Goal: Information Seeking & Learning: Learn about a topic

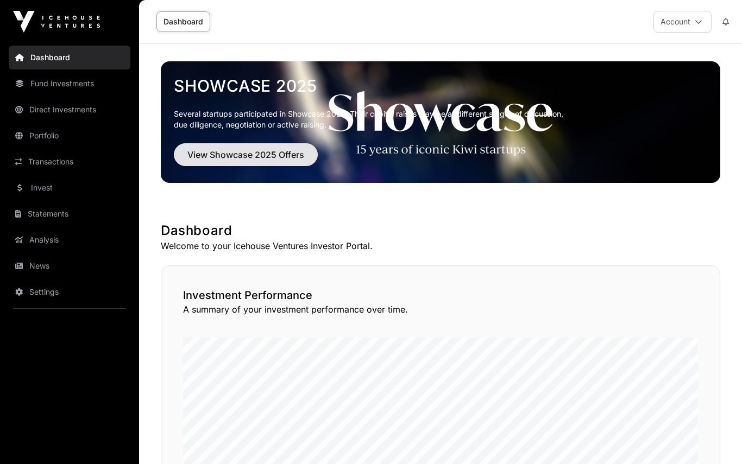
click at [249, 150] on span "View Showcase 2025 Offers" at bounding box center [245, 154] width 117 height 13
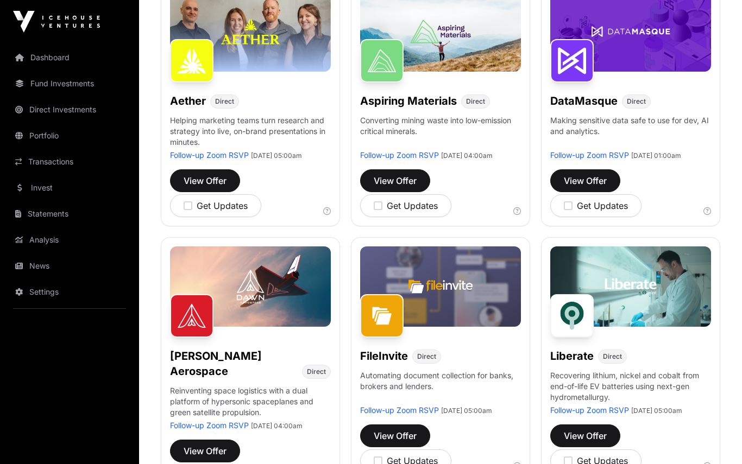
scroll to position [187, 0]
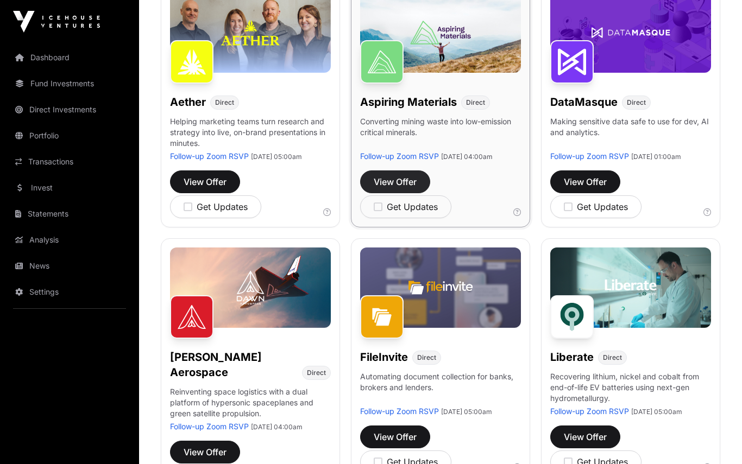
click at [399, 188] on span "View Offer" at bounding box center [395, 181] width 43 height 13
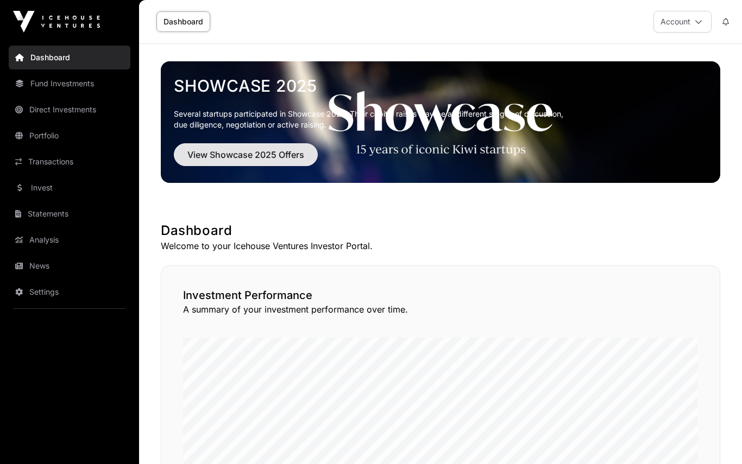
click at [251, 153] on span "View Showcase 2025 Offers" at bounding box center [245, 154] width 117 height 13
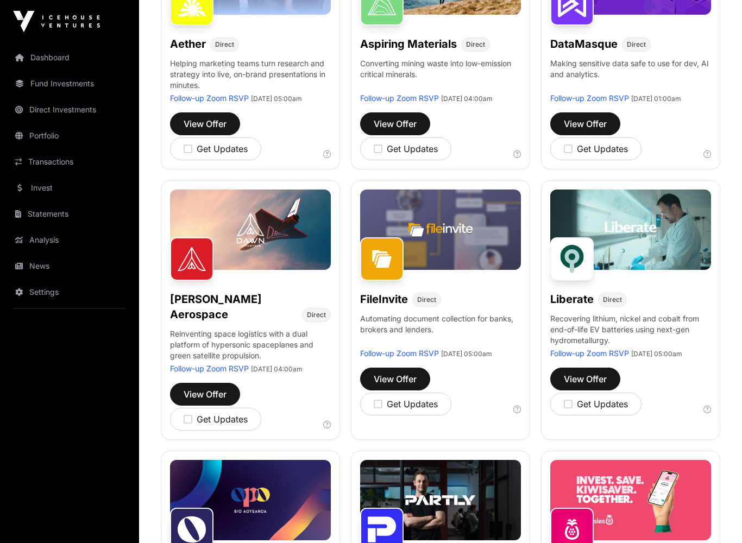
scroll to position [245, 0]
click at [591, 386] on span "View Offer" at bounding box center [585, 379] width 43 height 13
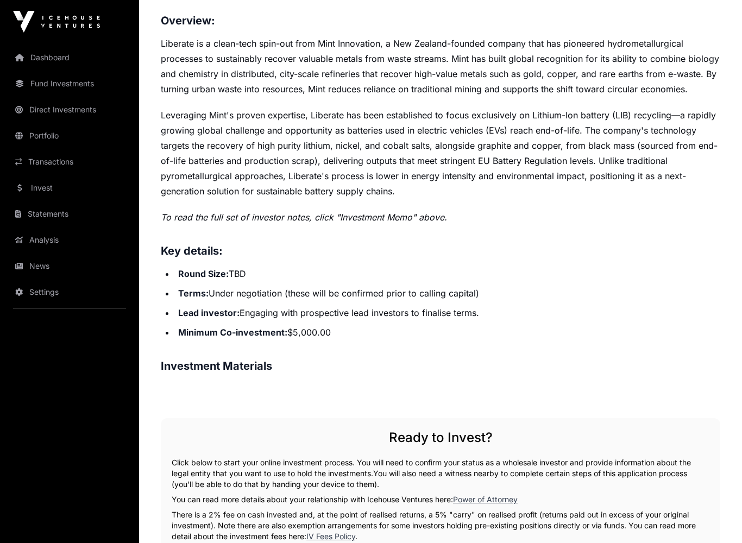
scroll to position [461, 0]
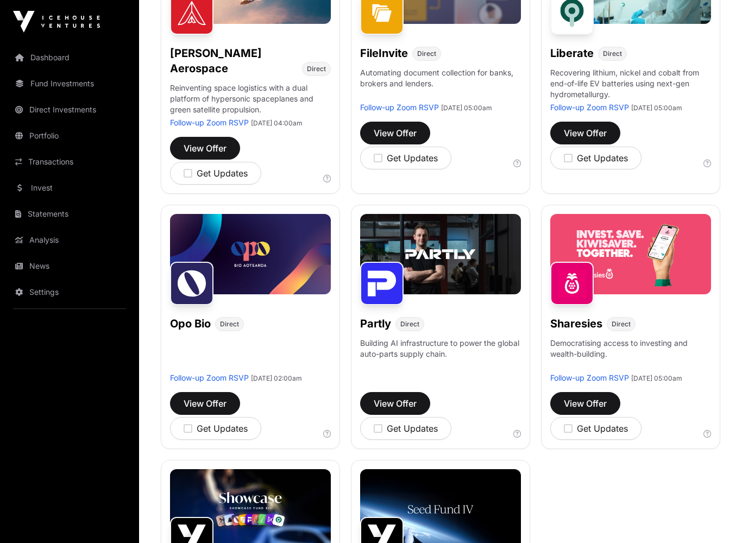
scroll to position [495, 0]
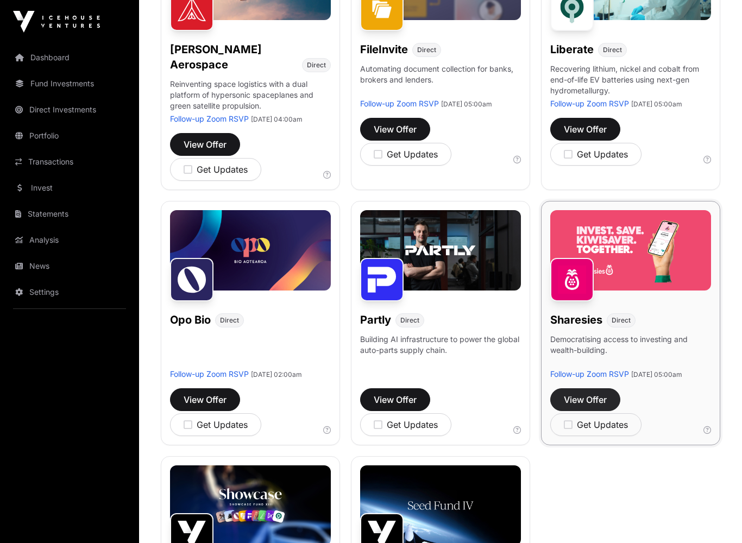
click at [592, 408] on button "View Offer" at bounding box center [585, 399] width 70 height 23
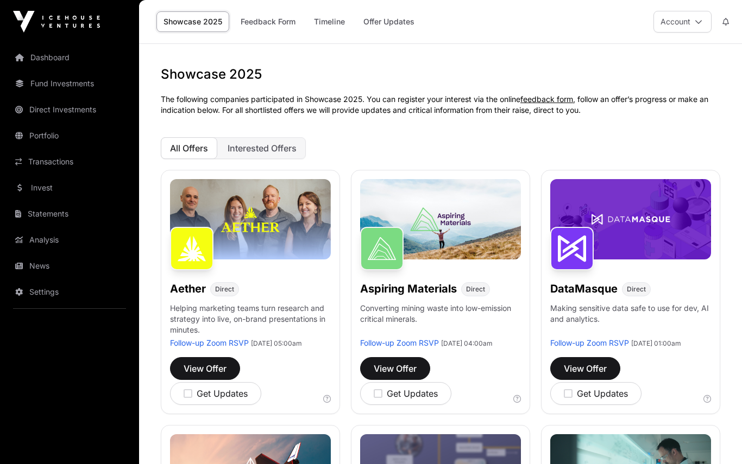
scroll to position [495, 0]
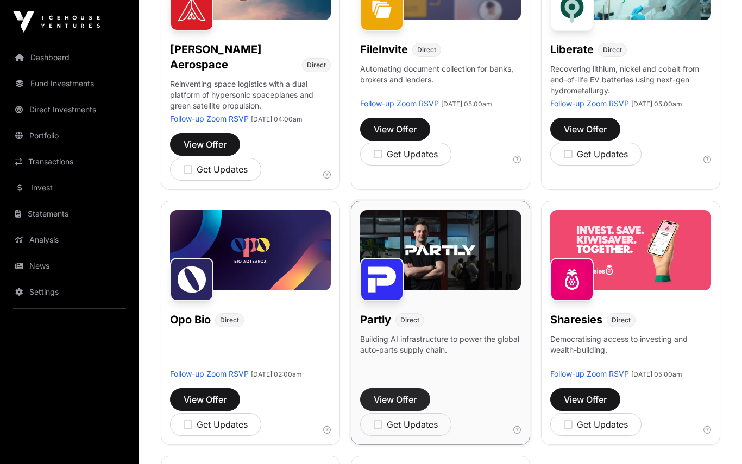
click at [402, 397] on button "View Offer" at bounding box center [395, 399] width 70 height 23
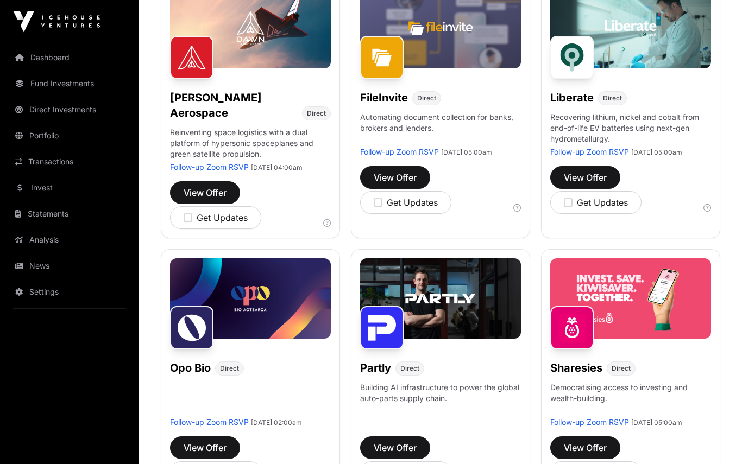
scroll to position [422, 0]
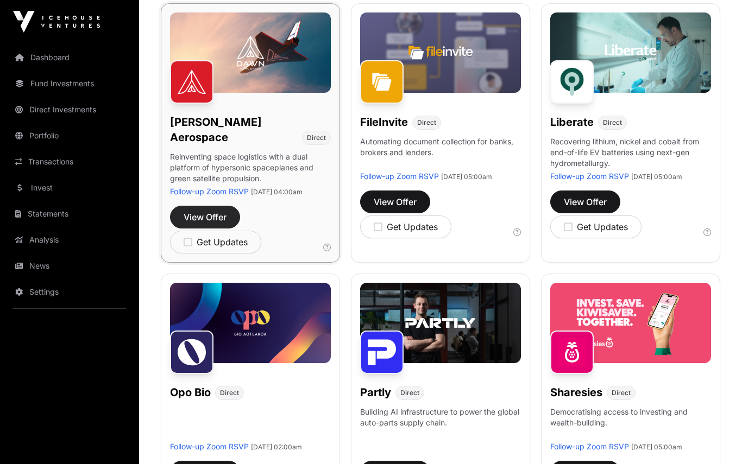
click at [208, 216] on button "View Offer" at bounding box center [205, 217] width 70 height 23
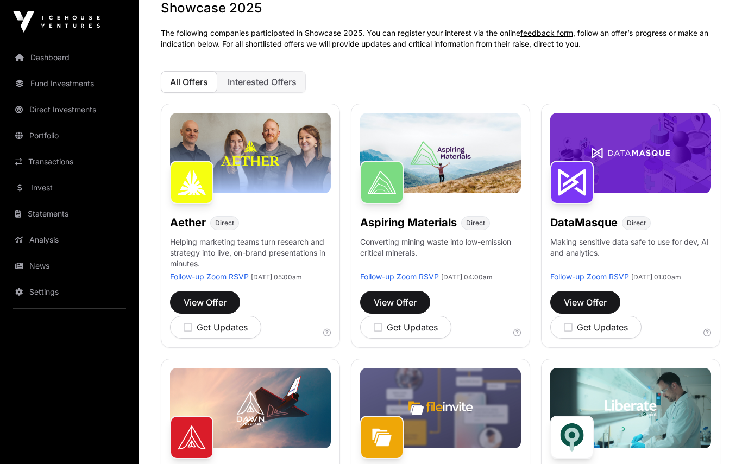
scroll to position [65, 0]
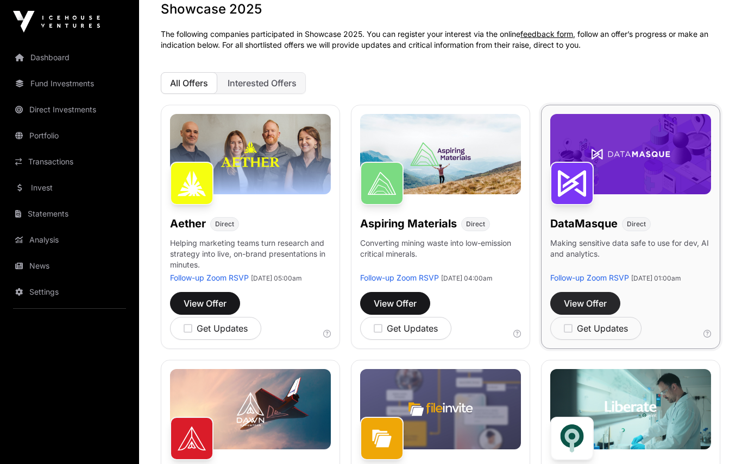
click at [595, 310] on span "View Offer" at bounding box center [585, 303] width 43 height 13
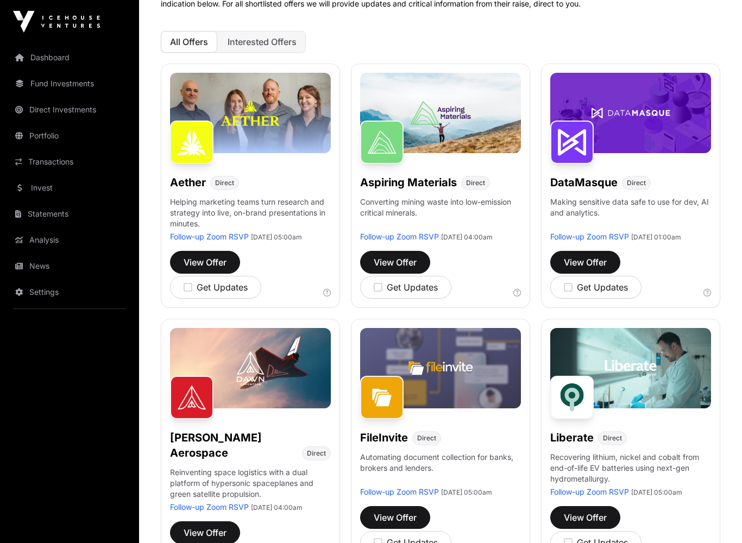
scroll to position [105, 0]
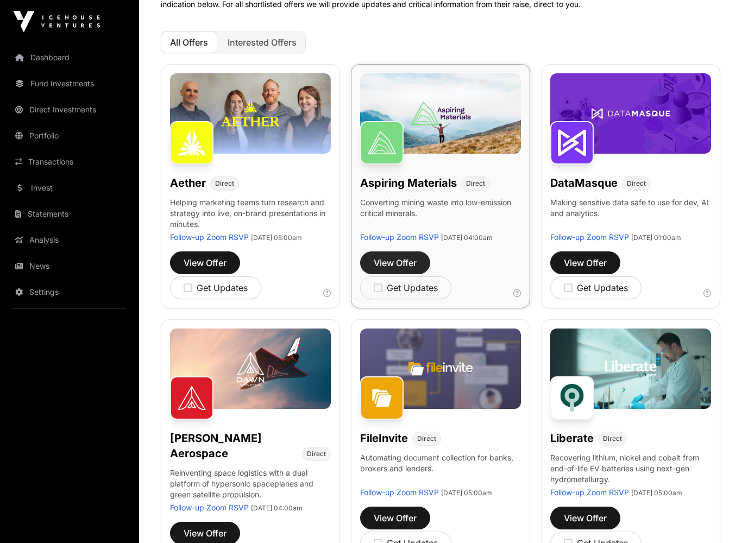
click at [397, 270] on span "View Offer" at bounding box center [395, 263] width 43 height 13
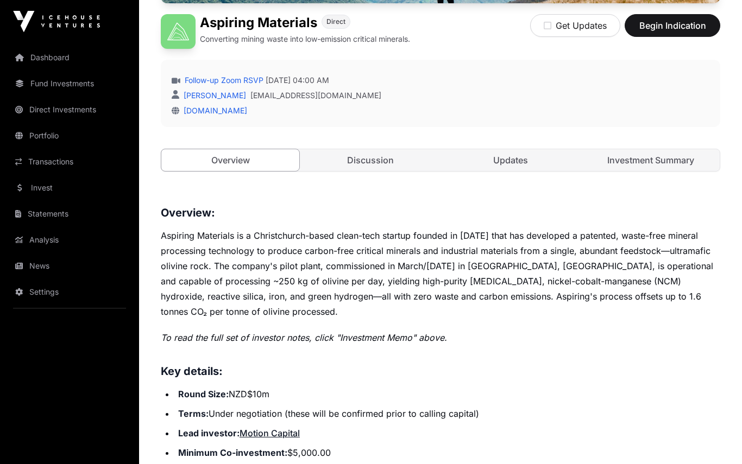
scroll to position [266, 0]
click at [367, 161] on link "Discussion" at bounding box center [370, 160] width 138 height 22
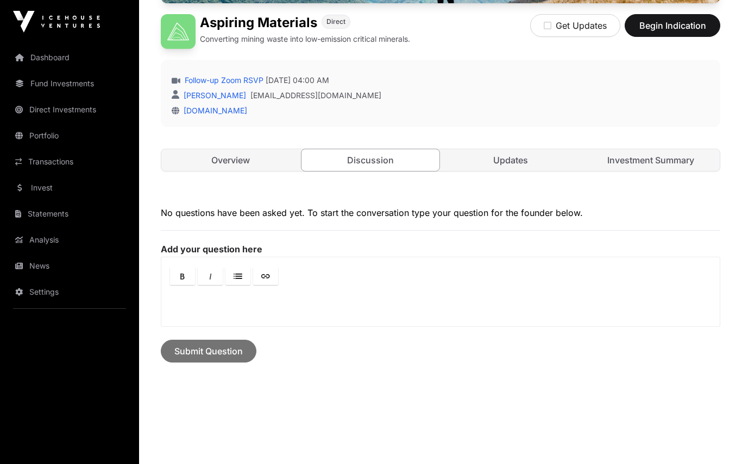
scroll to position [256, 0]
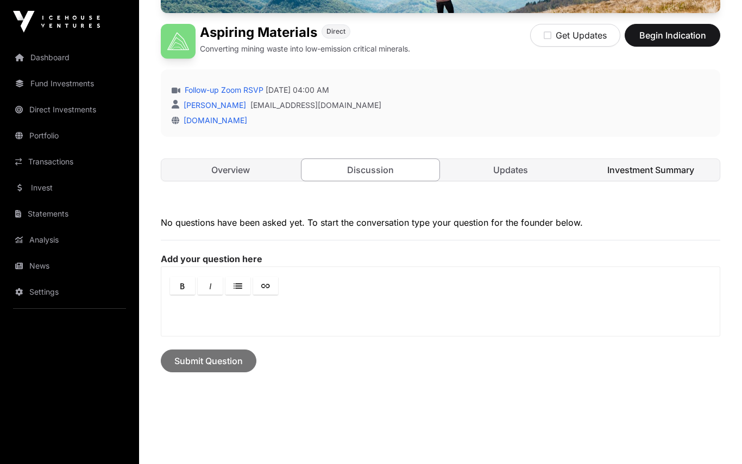
click at [652, 165] on link "Investment Summary" at bounding box center [651, 170] width 138 height 22
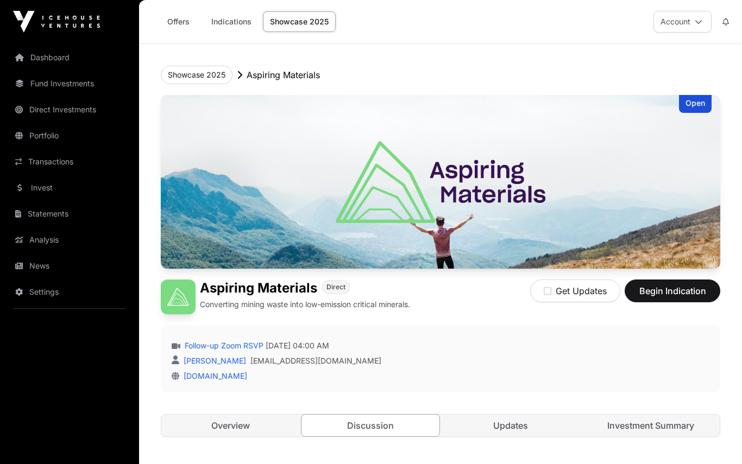
scroll to position [256, 0]
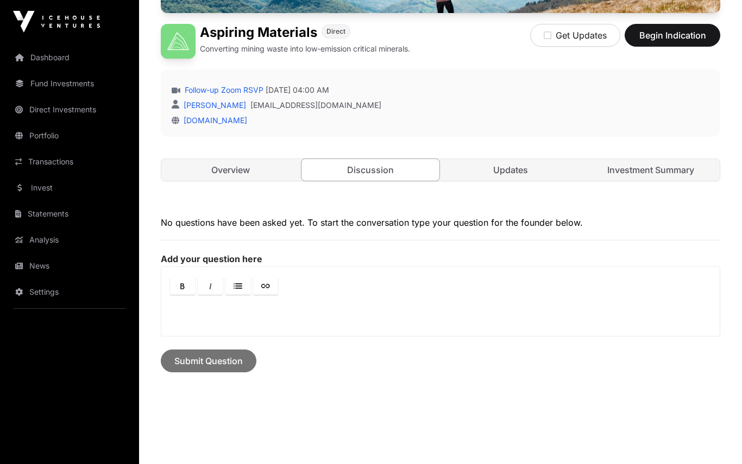
scroll to position [266, 0]
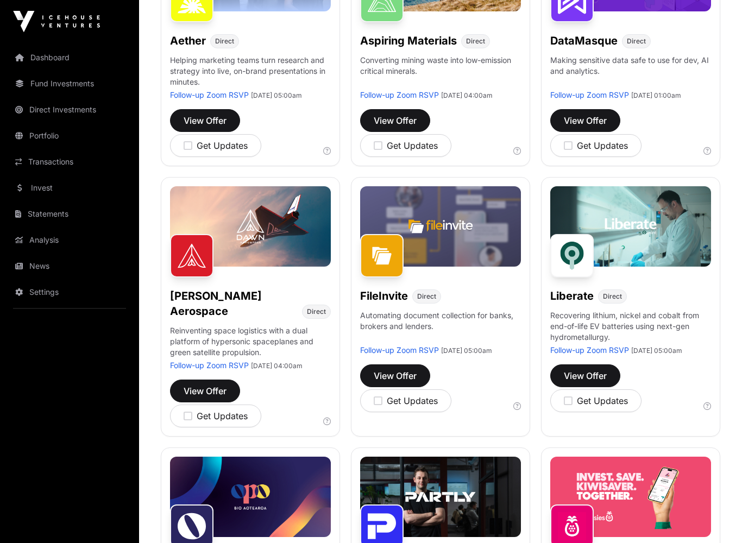
scroll to position [248, 0]
click at [196, 397] on span "View Offer" at bounding box center [205, 390] width 43 height 13
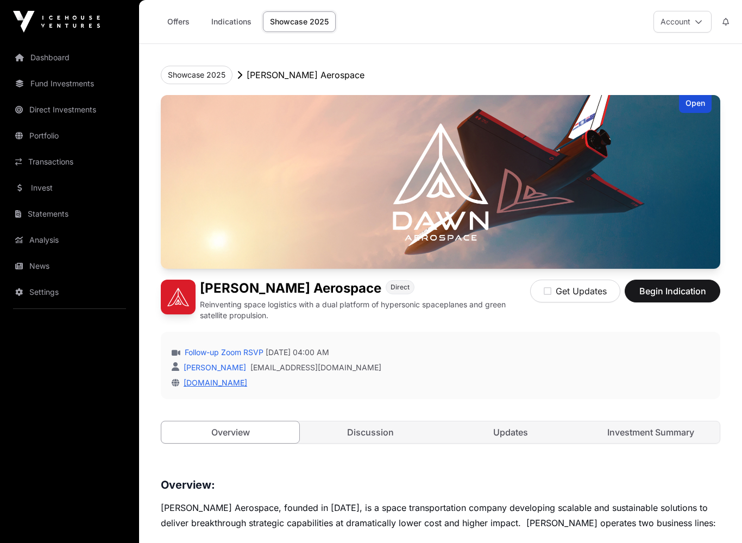
click at [211, 386] on link "[DOMAIN_NAME]" at bounding box center [213, 382] width 68 height 9
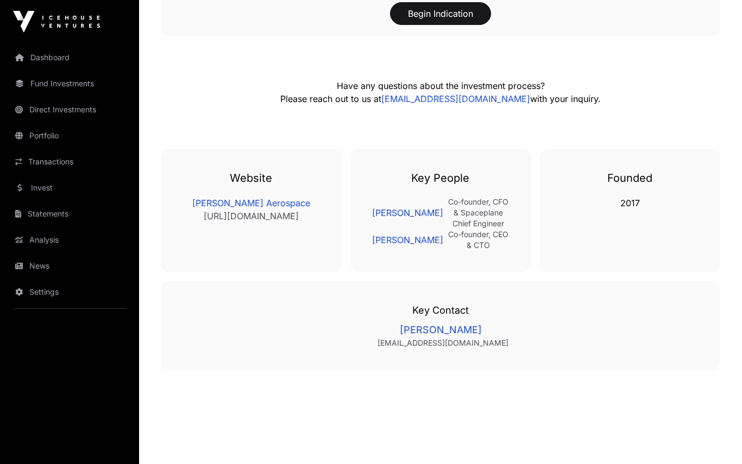
scroll to position [1356, 0]
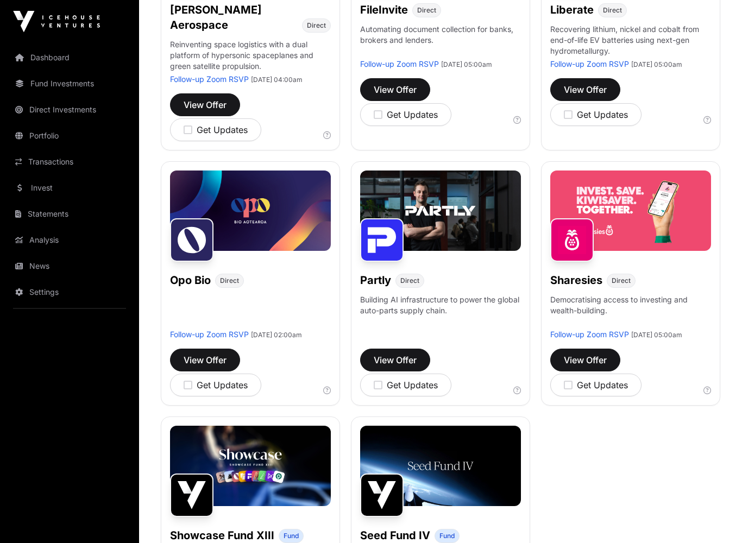
scroll to position [535, 0]
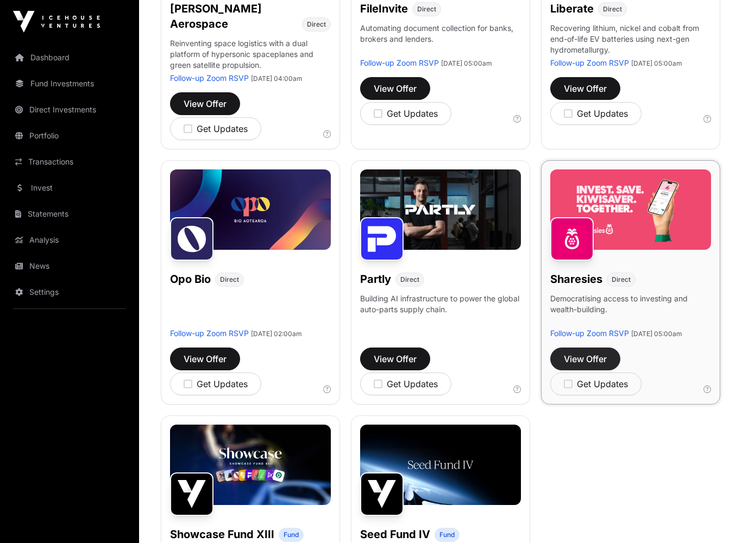
click at [584, 365] on span "View Offer" at bounding box center [585, 358] width 43 height 13
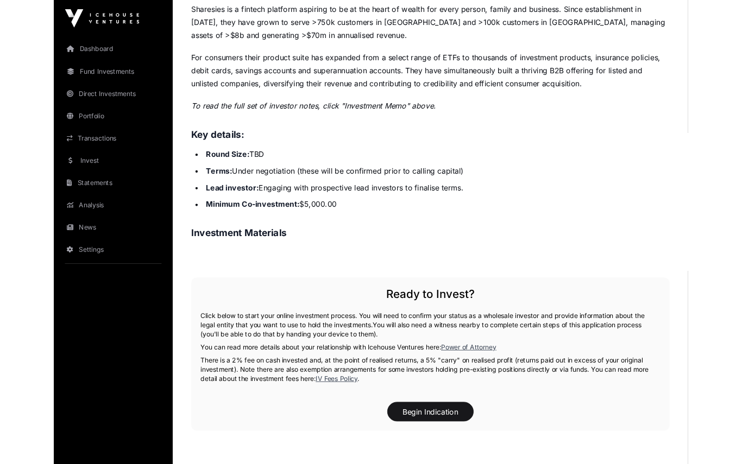
scroll to position [488, 0]
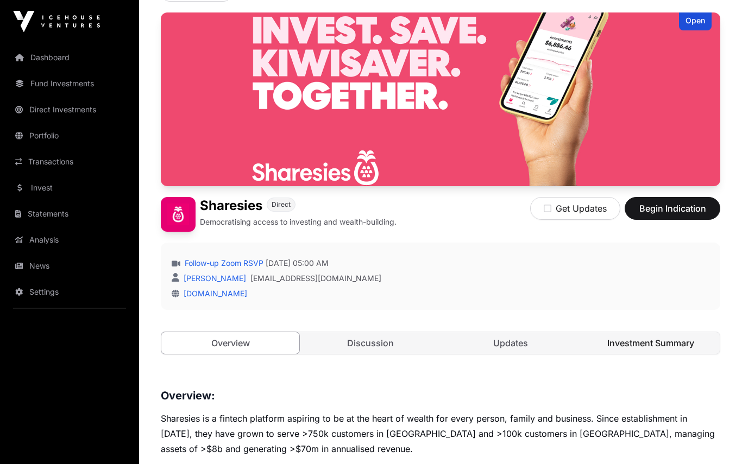
click at [661, 339] on link "Investment Summary" at bounding box center [651, 344] width 138 height 22
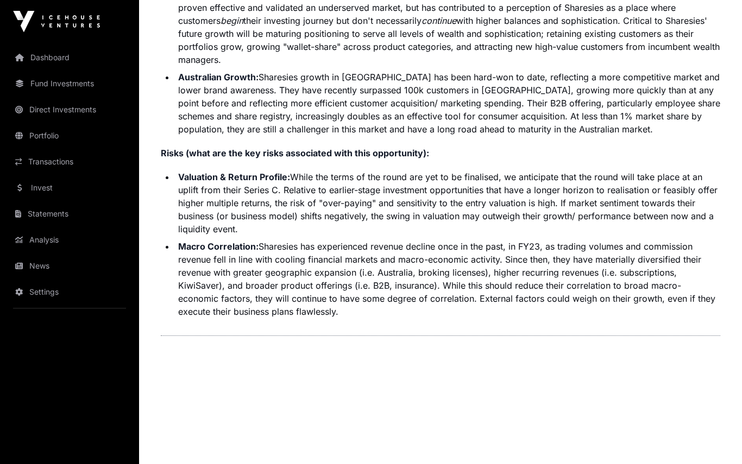
scroll to position [2789, 0]
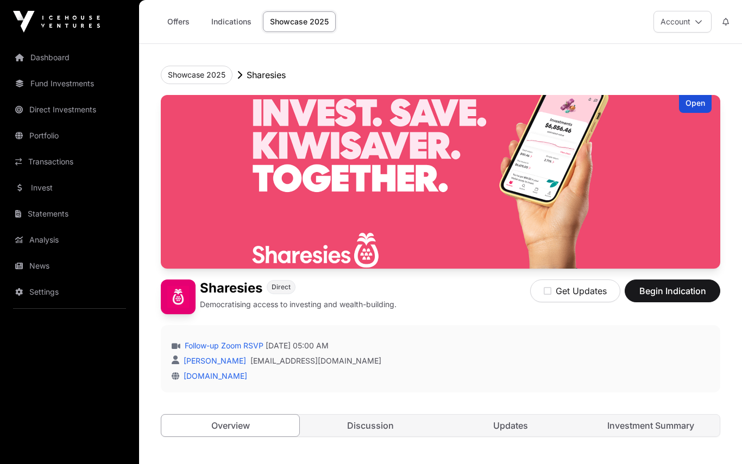
scroll to position [535, 0]
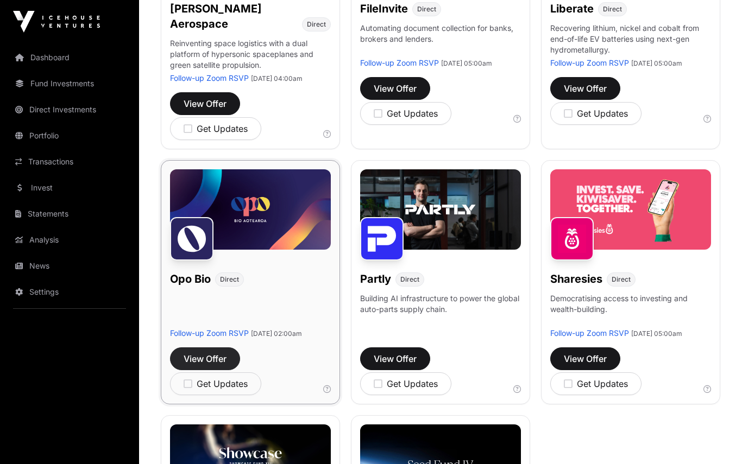
click at [206, 369] on button "View Offer" at bounding box center [205, 359] width 70 height 23
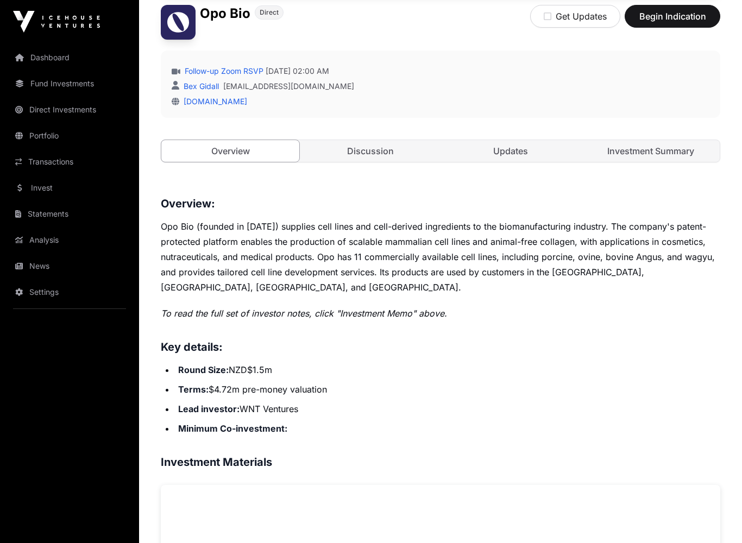
scroll to position [274, 0]
click at [656, 145] on link "Investment Summary" at bounding box center [651, 152] width 138 height 22
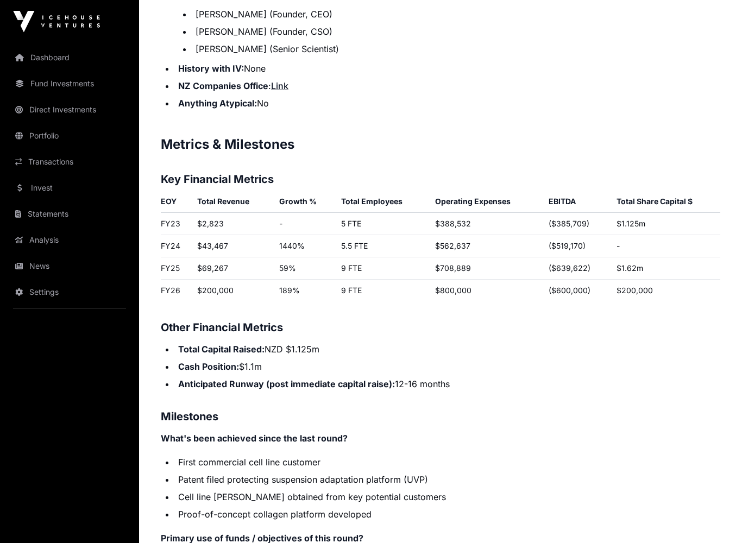
scroll to position [1562, 0]
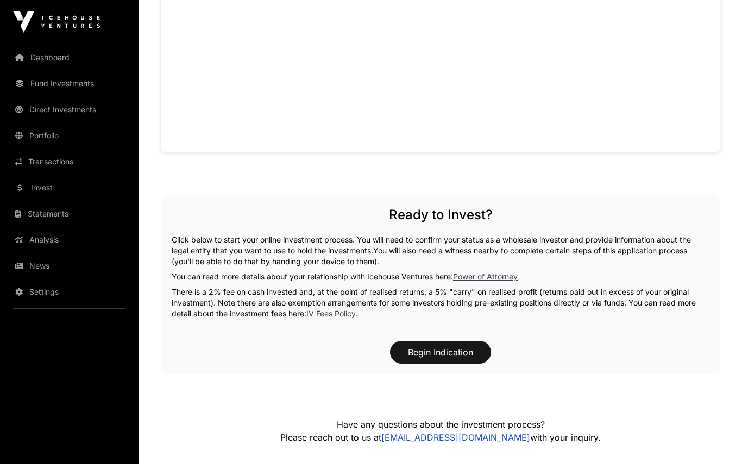
scroll to position [275, 0]
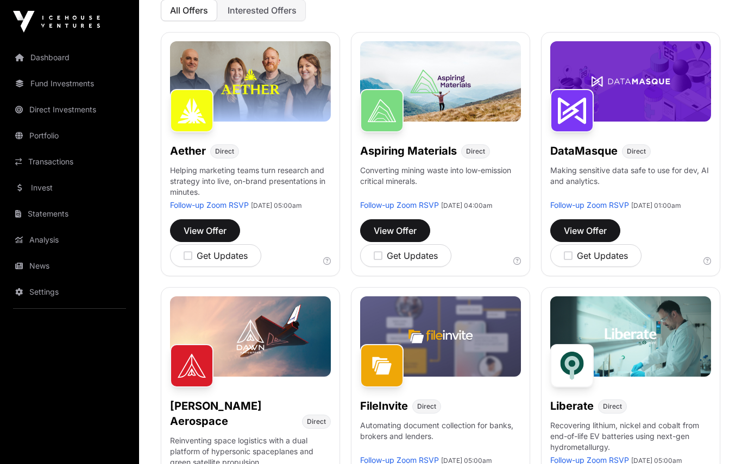
scroll to position [126, 0]
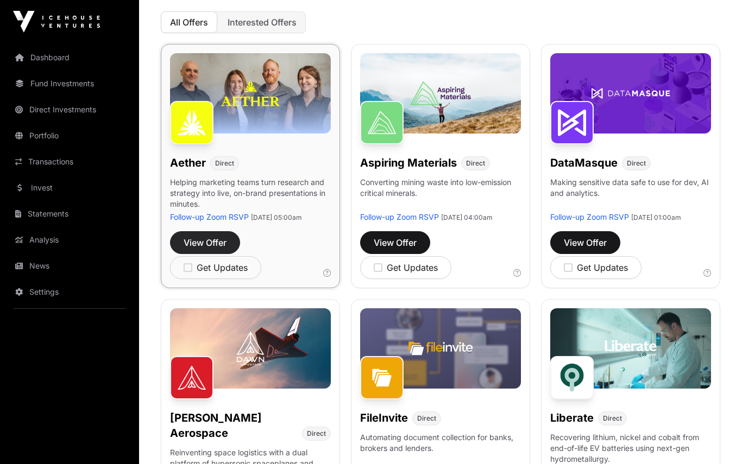
click at [206, 246] on button "View Offer" at bounding box center [205, 242] width 70 height 23
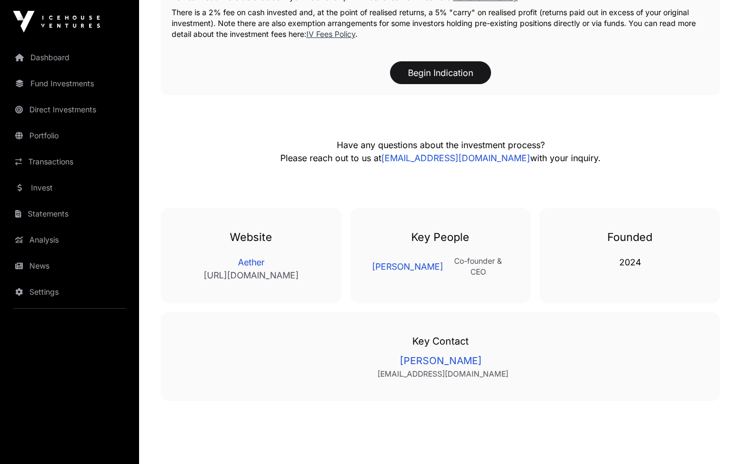
scroll to position [1295, 0]
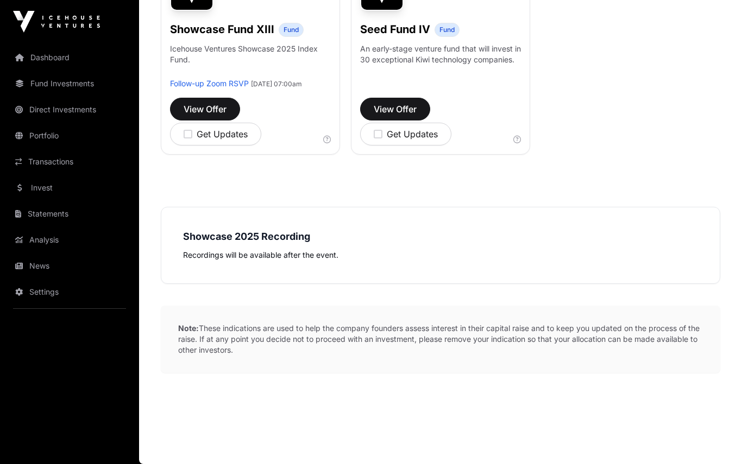
scroll to position [126, 0]
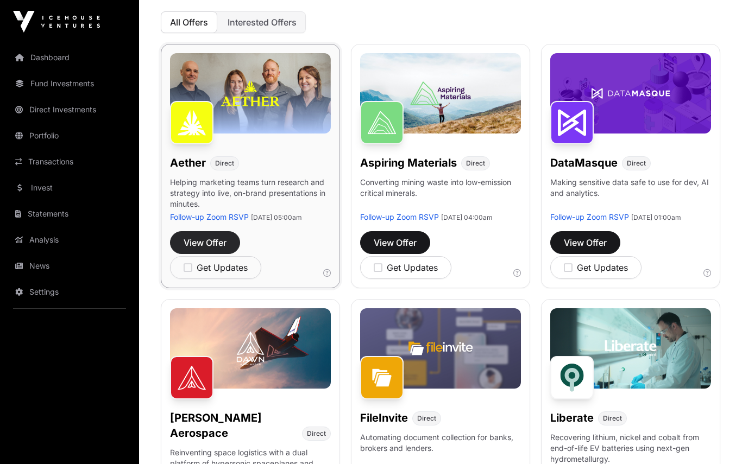
click at [200, 248] on span "View Offer" at bounding box center [205, 242] width 43 height 13
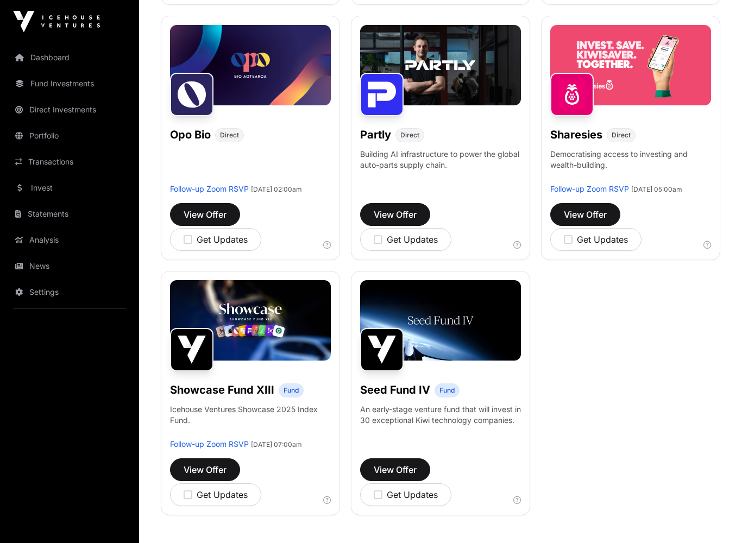
scroll to position [680, 0]
click at [209, 464] on button "View Offer" at bounding box center [205, 469] width 70 height 23
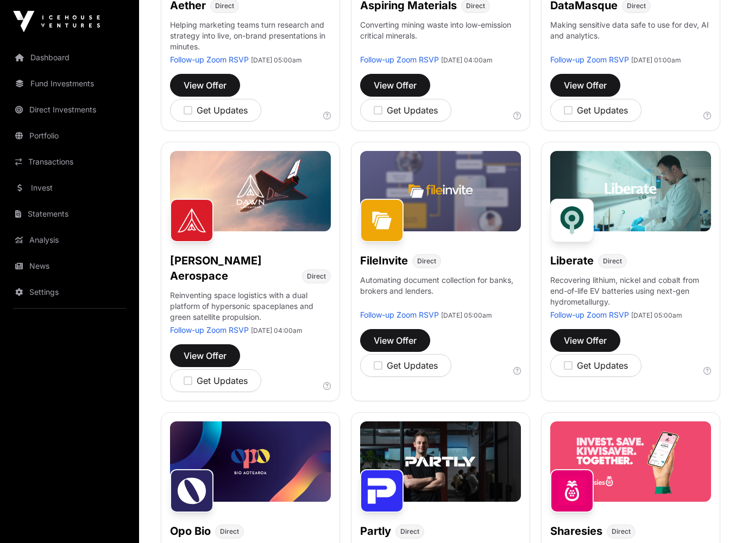
scroll to position [283, 0]
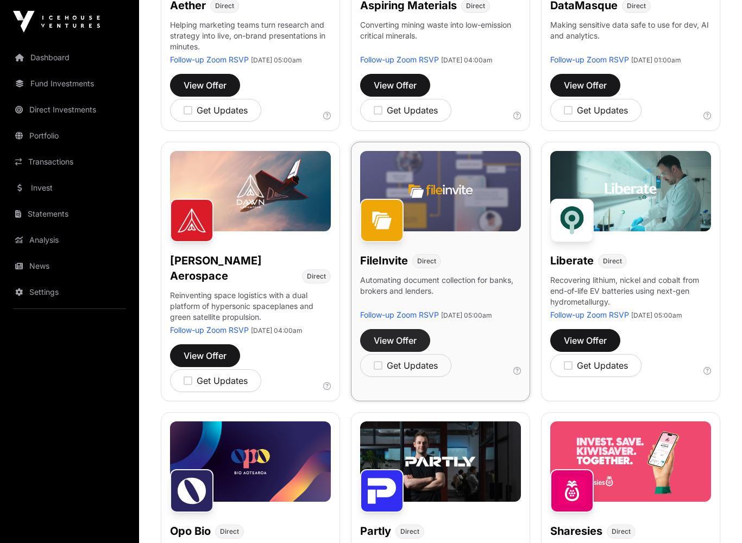
click at [403, 347] on span "View Offer" at bounding box center [395, 340] width 43 height 13
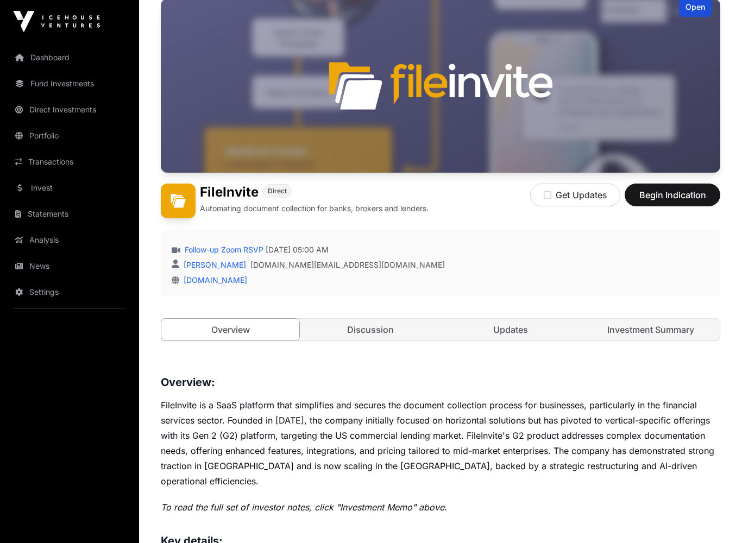
scroll to position [97, 0]
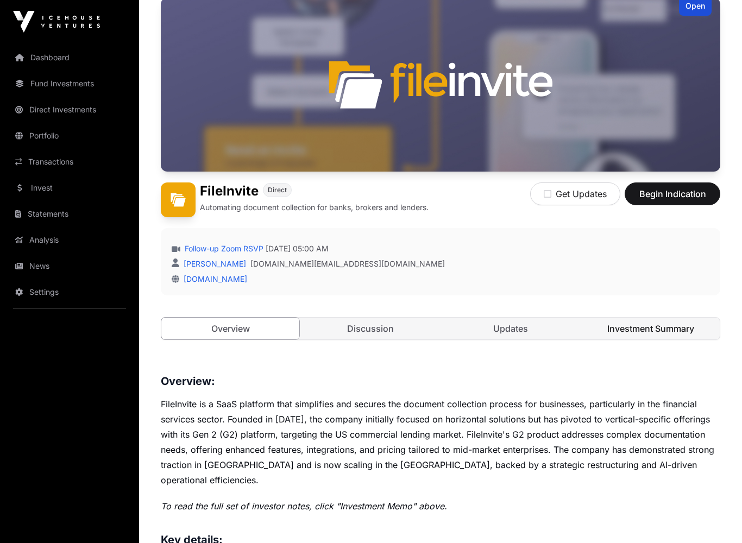
click at [648, 329] on link "Investment Summary" at bounding box center [651, 329] width 138 height 22
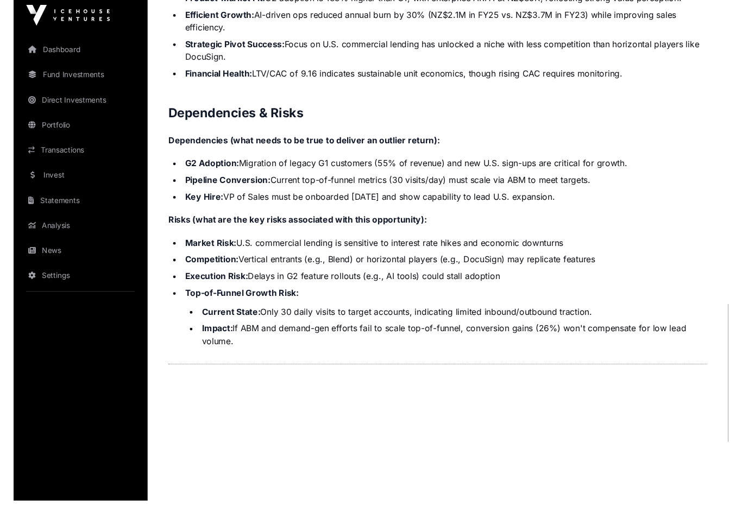
scroll to position [2247, 0]
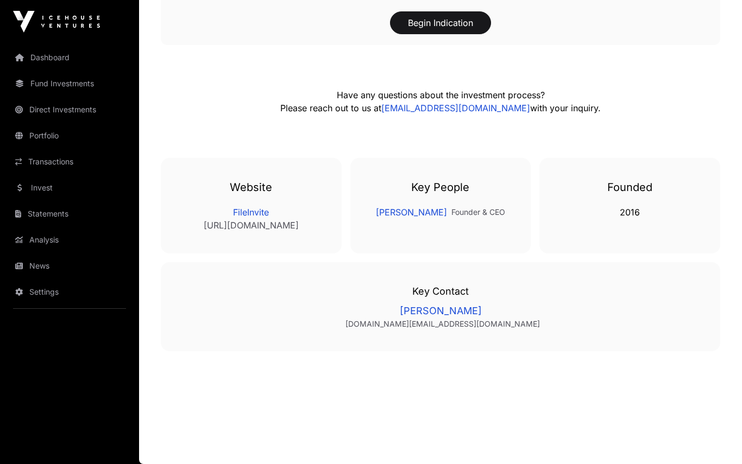
scroll to position [97, 0]
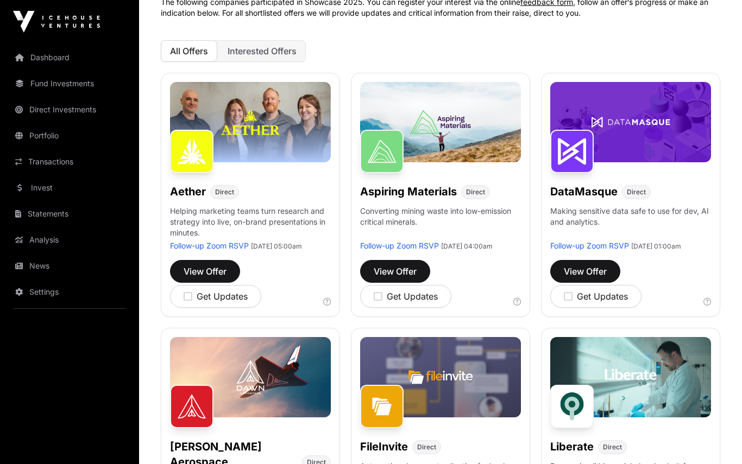
scroll to position [283, 0]
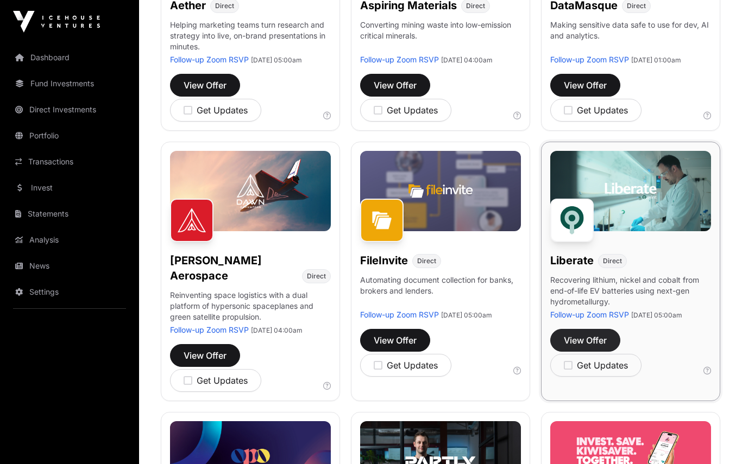
click at [591, 352] on button "View Offer" at bounding box center [585, 340] width 70 height 23
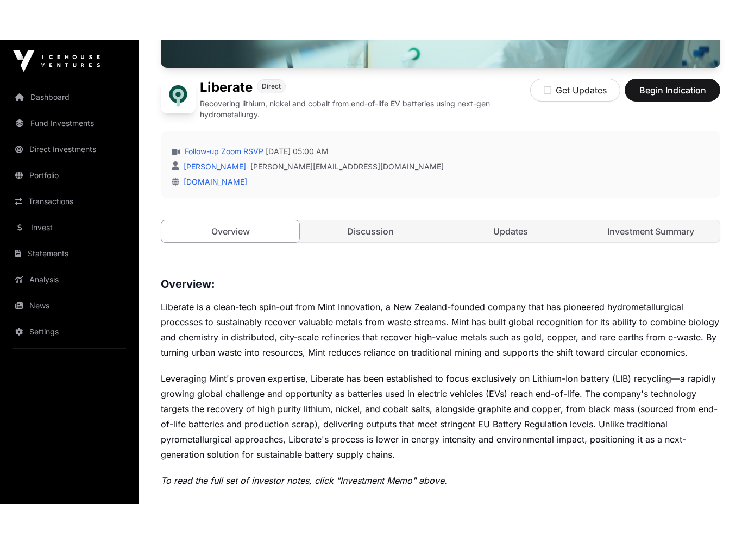
scroll to position [235, 0]
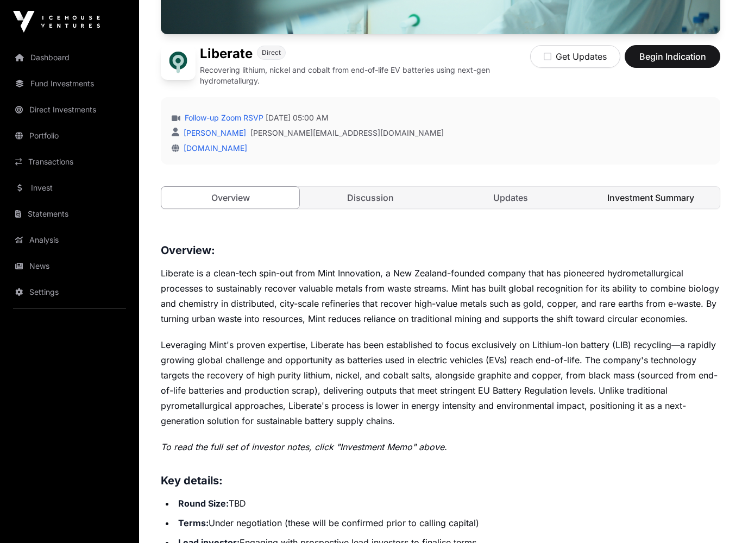
click at [645, 193] on link "Investment Summary" at bounding box center [651, 198] width 138 height 22
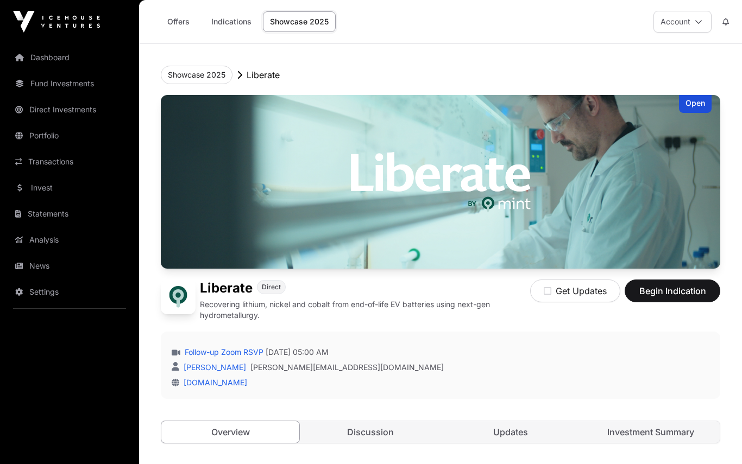
scroll to position [235, 0]
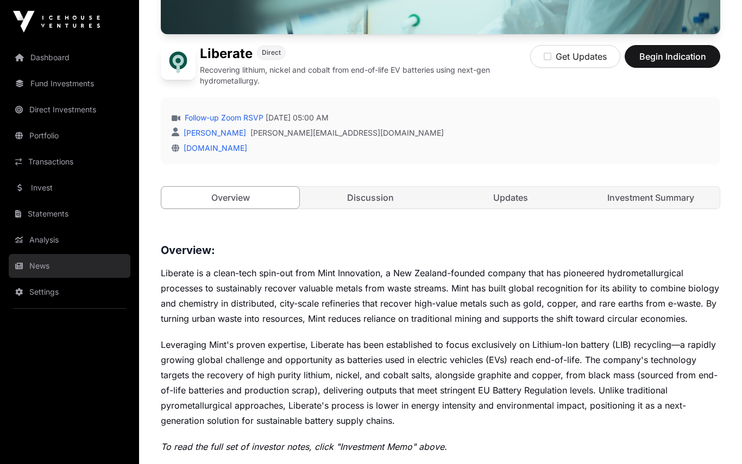
click at [28, 271] on link "News" at bounding box center [70, 266] width 122 height 24
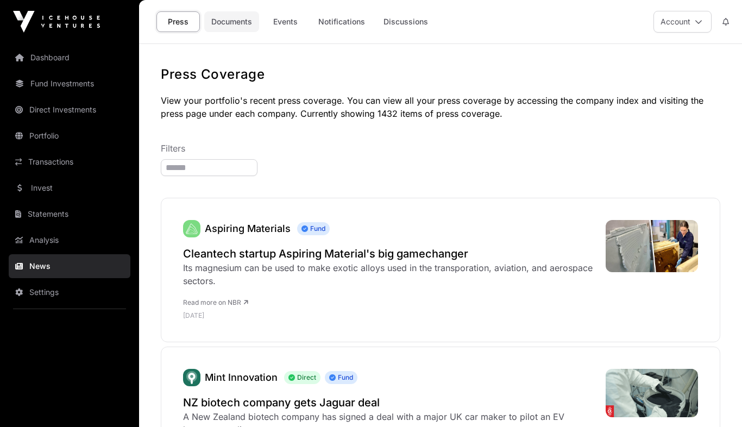
click at [239, 18] on link "Documents" at bounding box center [231, 21] width 55 height 21
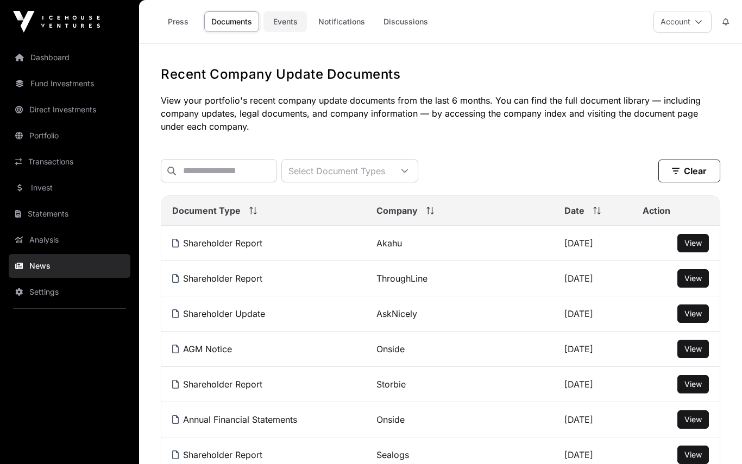
click at [288, 16] on link "Events" at bounding box center [284, 21] width 43 height 21
